Goal: Communication & Community: Participate in discussion

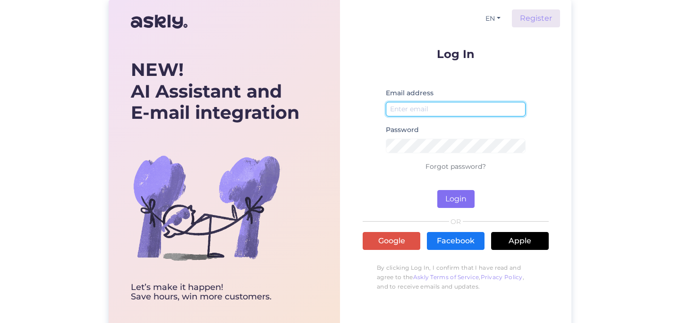
type input "[PERSON_NAME][EMAIL_ADDRESS][DOMAIN_NAME]"
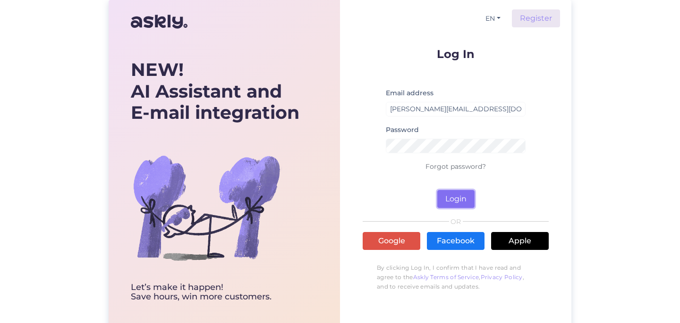
click at [461, 205] on button "Login" at bounding box center [455, 199] width 37 height 18
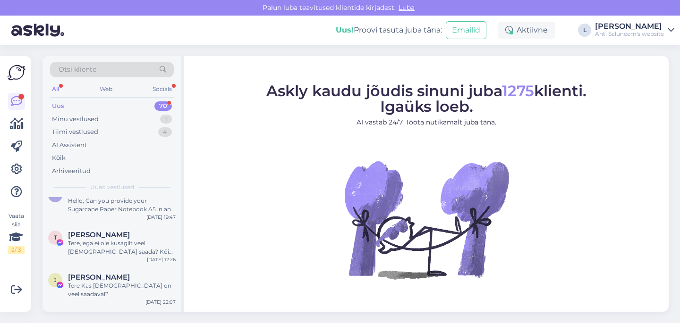
scroll to position [101, 0]
click at [137, 239] on div "Tere, ega ei ole kusagilt veel [DEMOGRAPHIC_DATA] saada? Kõik läksid välja" at bounding box center [122, 247] width 108 height 17
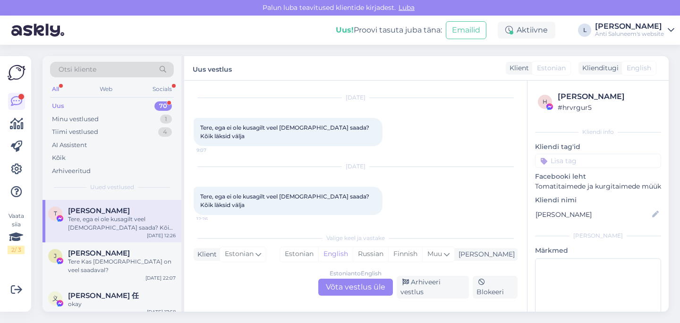
scroll to position [135, 0]
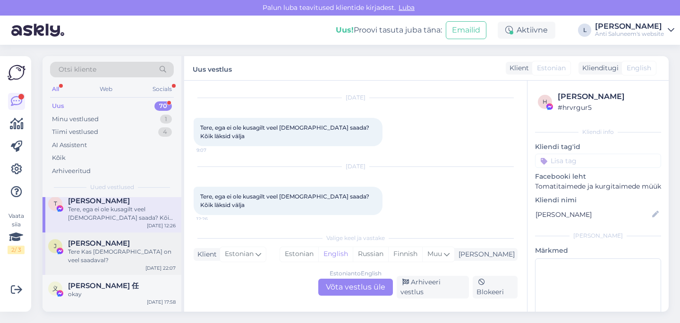
click at [137, 248] on div "Tere Kas [DEMOGRAPHIC_DATA] on veel saadaval?" at bounding box center [122, 256] width 108 height 17
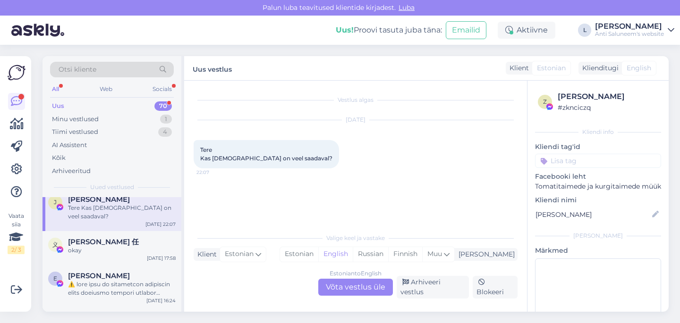
scroll to position [179, 0]
click at [137, 245] on div "okay" at bounding box center [122, 249] width 108 height 8
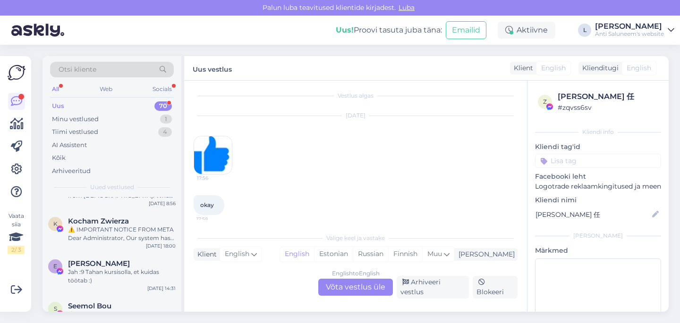
scroll to position [362, 0]
click at [133, 266] on div "Jah :9 Tahan kursisolla, et kuidas töötab :)" at bounding box center [122, 274] width 108 height 17
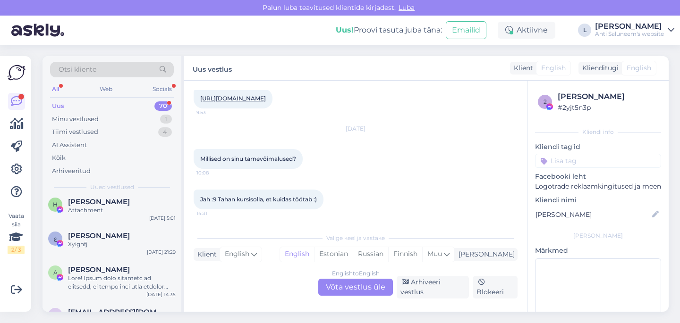
scroll to position [605, 0]
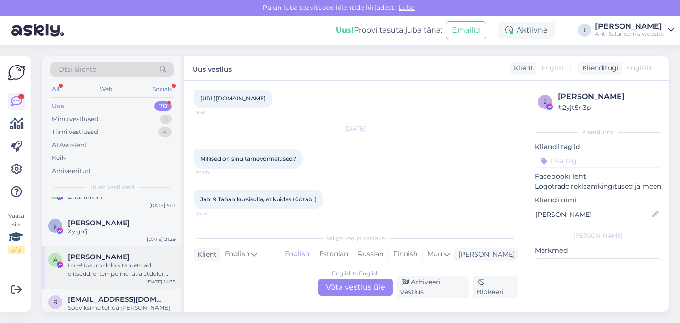
click at [133, 262] on div at bounding box center [122, 269] width 108 height 17
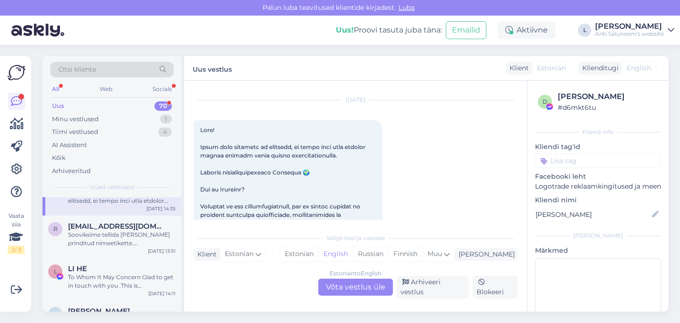
scroll to position [679, 0]
click at [135, 233] on div "Sooviksime tellida [PERSON_NAME] prinditud nimeetikette. [PERSON_NAME] võiks ol…" at bounding box center [122, 238] width 108 height 17
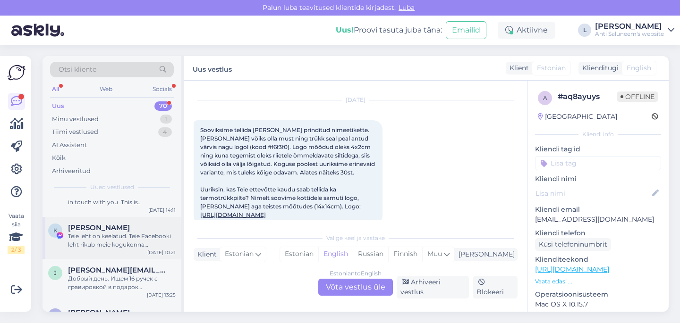
scroll to position [765, 0]
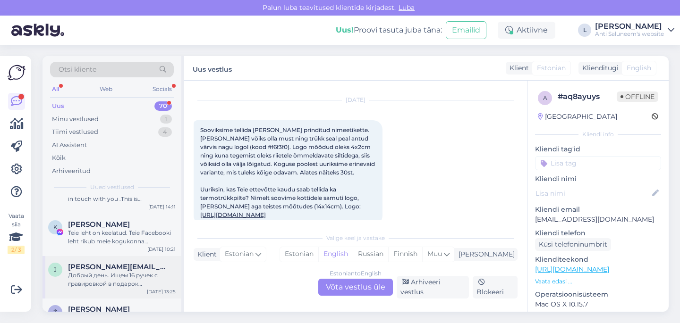
click at [134, 263] on span "[PERSON_NAME][EMAIL_ADDRESS][DOMAIN_NAME]" at bounding box center [117, 267] width 98 height 8
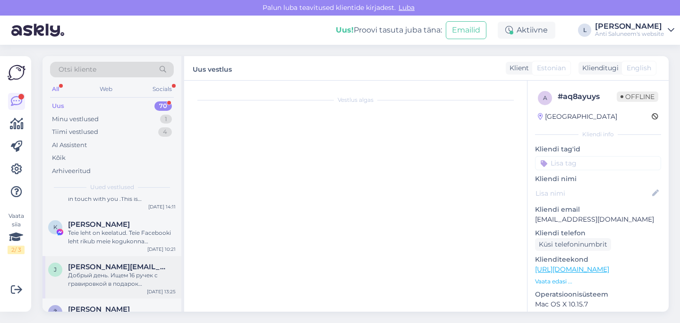
scroll to position [0, 0]
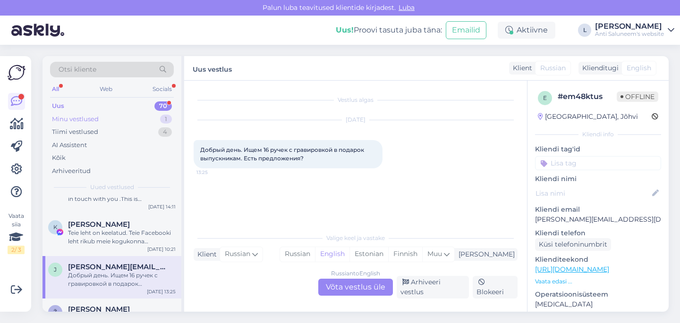
click at [109, 117] on div "Minu vestlused 1" at bounding box center [112, 119] width 124 height 13
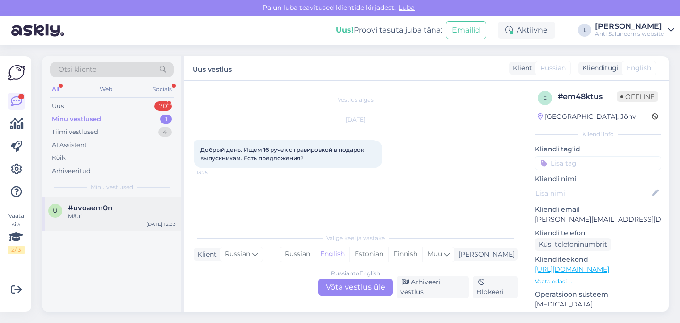
click at [101, 213] on div "Mäu!" at bounding box center [122, 216] width 108 height 8
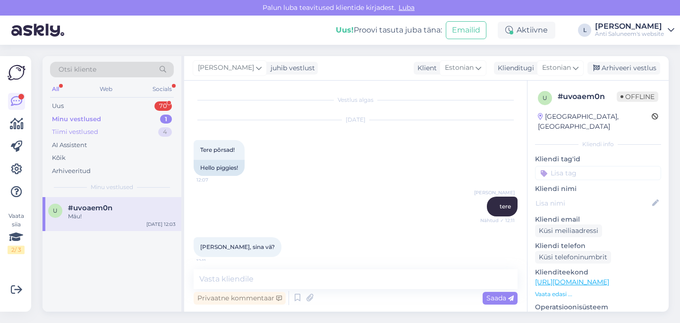
scroll to position [492, 0]
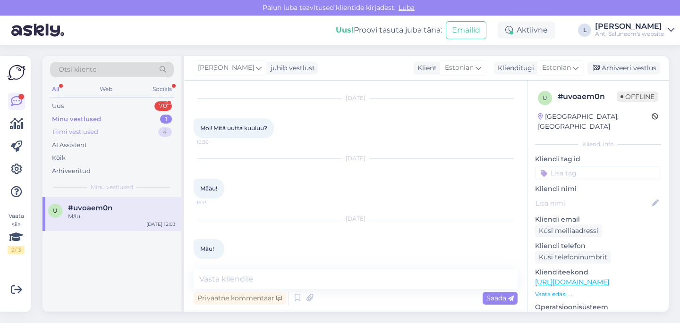
click at [100, 130] on div "Tiimi vestlused 4" at bounding box center [112, 132] width 124 height 13
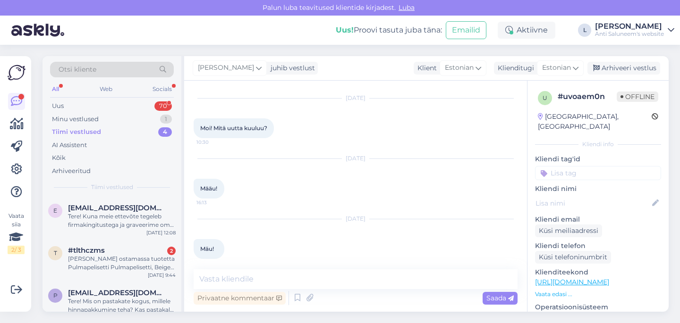
click at [93, 135] on div "Tiimi vestlused" at bounding box center [76, 131] width 49 height 9
click at [84, 112] on div "Uus 70" at bounding box center [112, 106] width 124 height 13
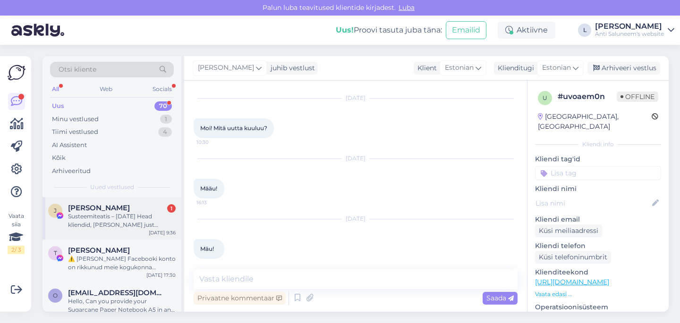
click at [88, 204] on span "[PERSON_NAME]" at bounding box center [99, 208] width 62 height 8
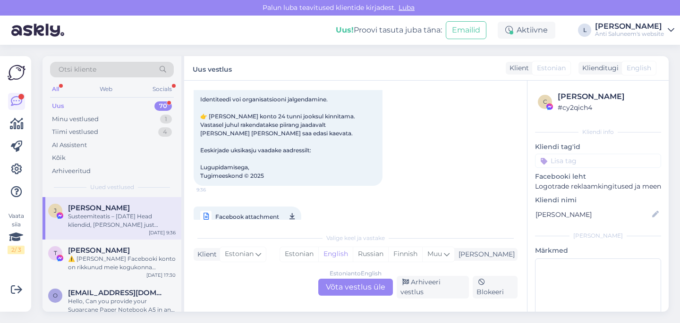
scroll to position [241, 0]
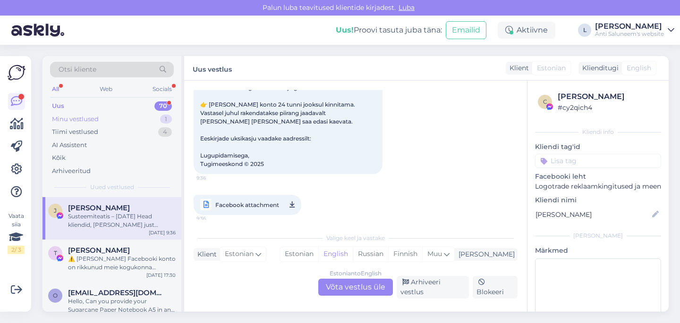
click at [73, 122] on div "Minu vestlused" at bounding box center [75, 119] width 47 height 9
